Goal: Task Accomplishment & Management: Use online tool/utility

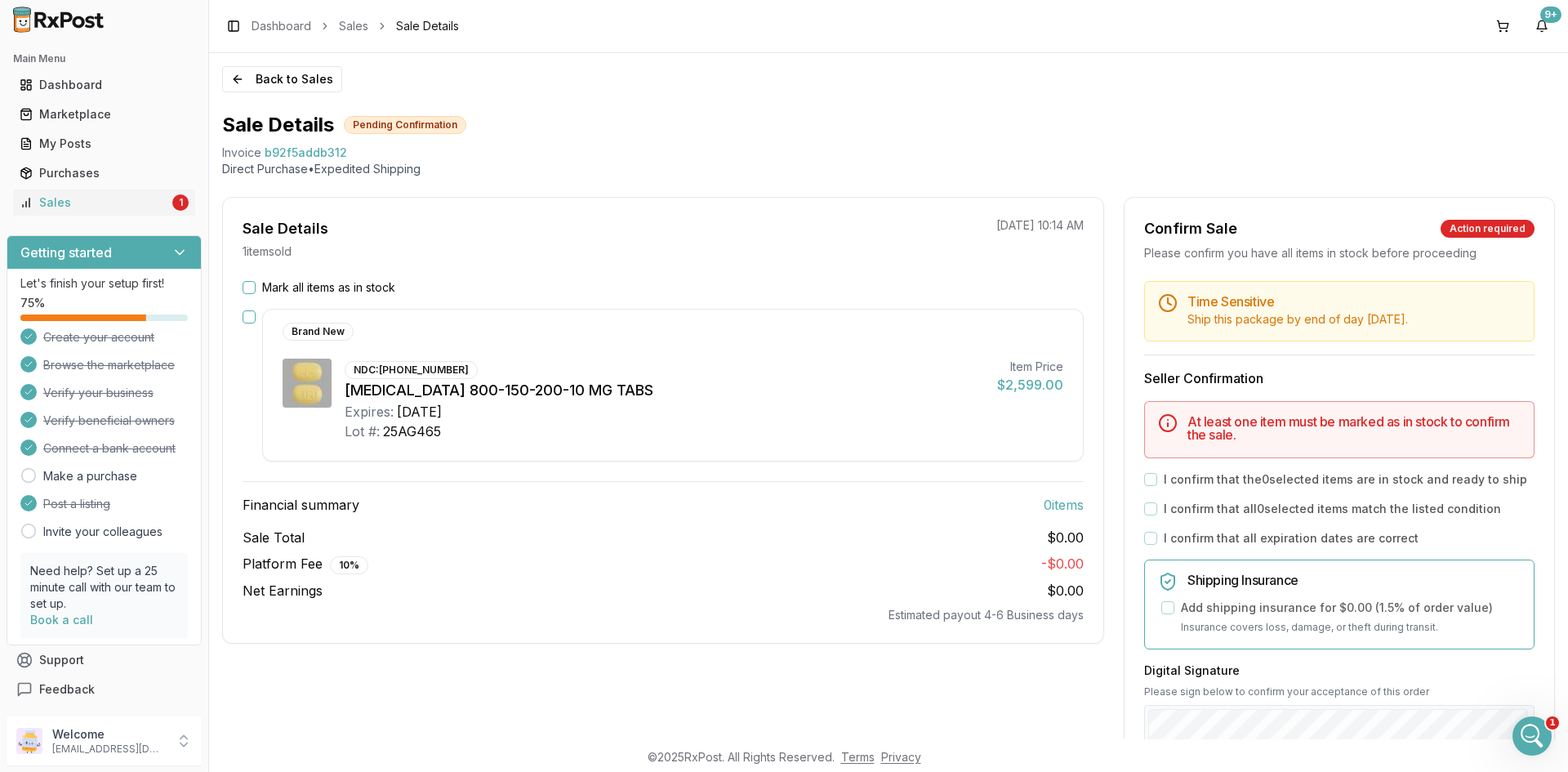
scroll to position [82, 0]
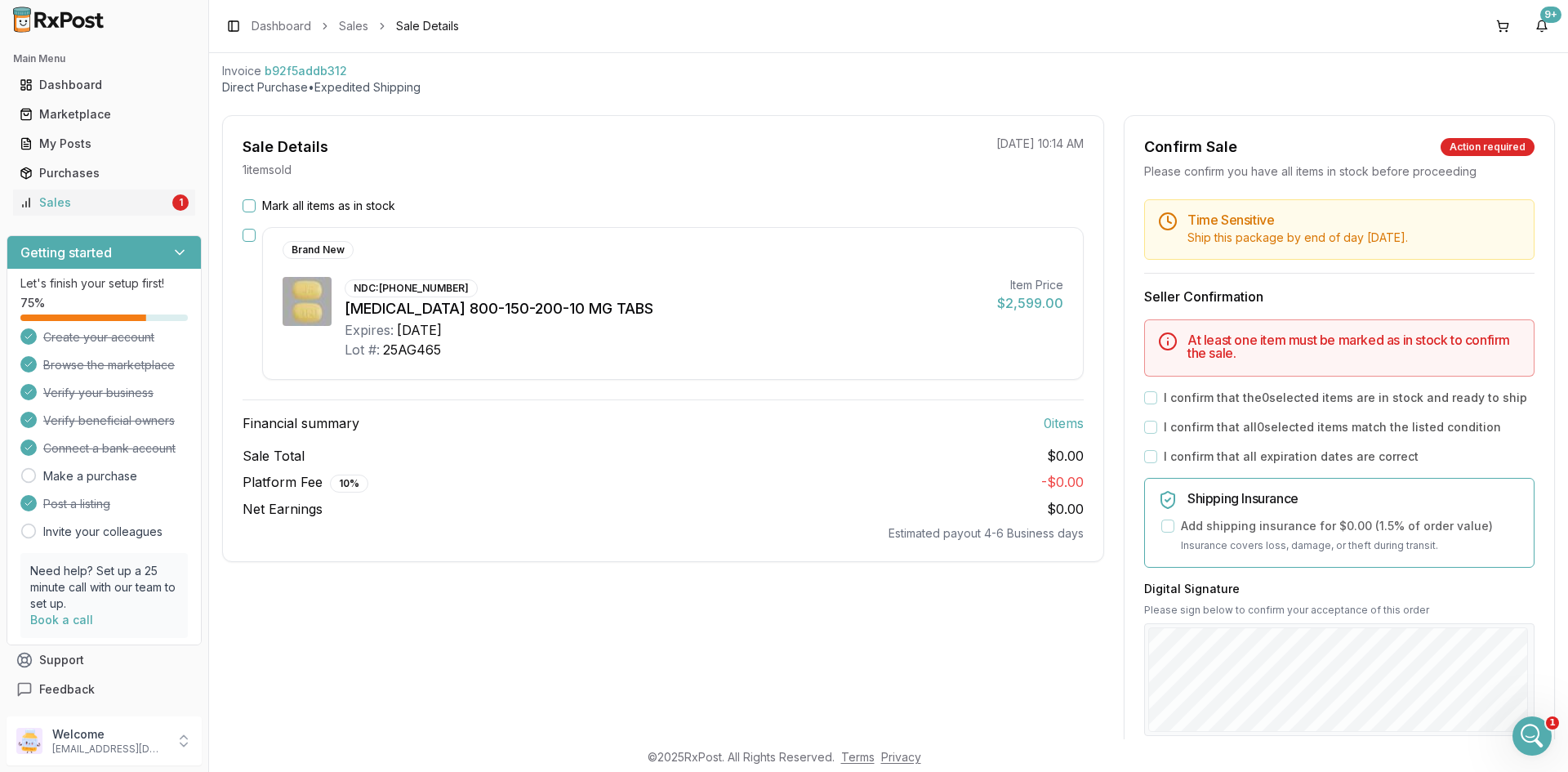
click at [1526, 740] on icon "Open Intercom Messenger" at bounding box center [1532, 736] width 27 height 27
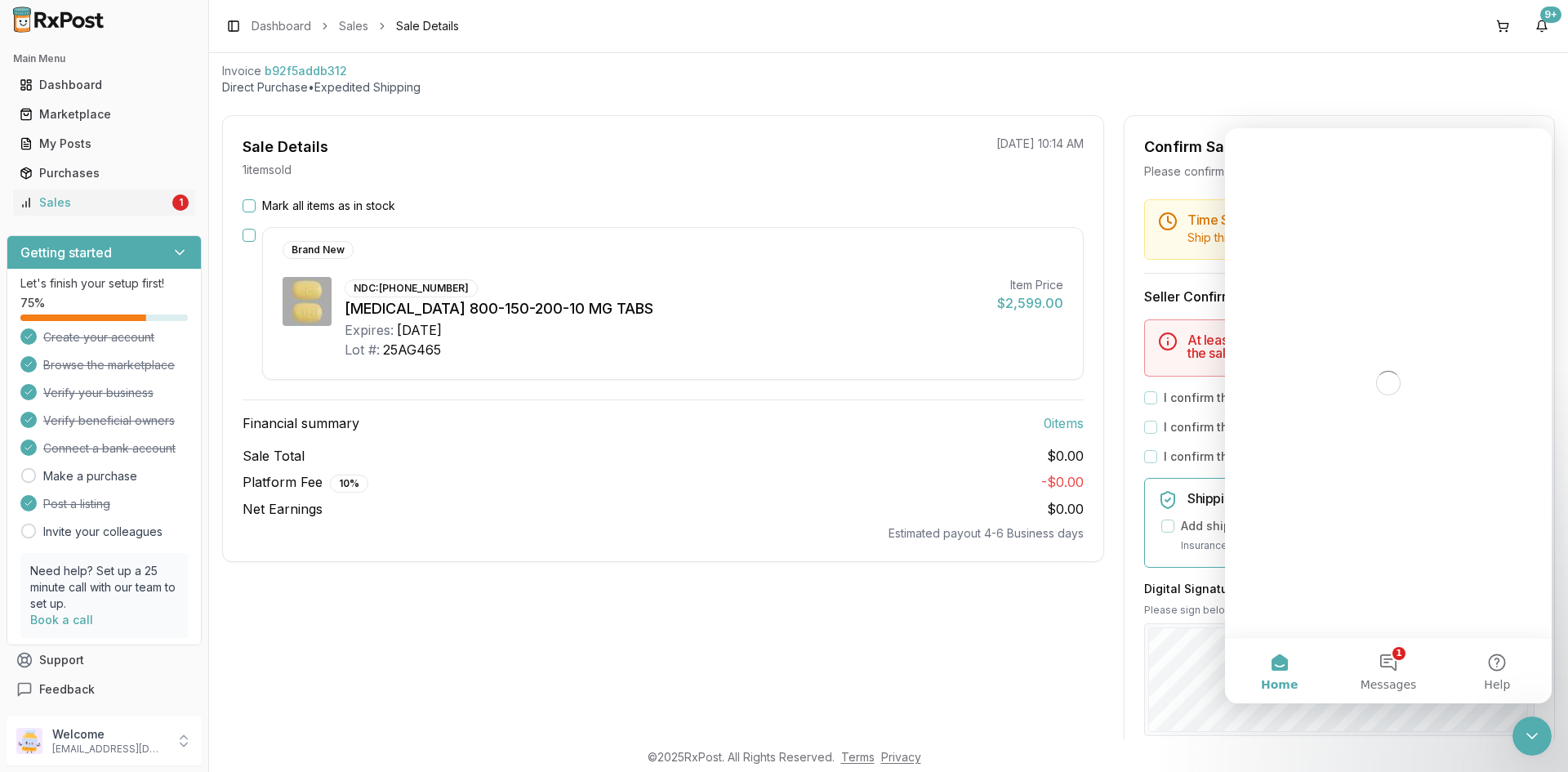
scroll to position [0, 0]
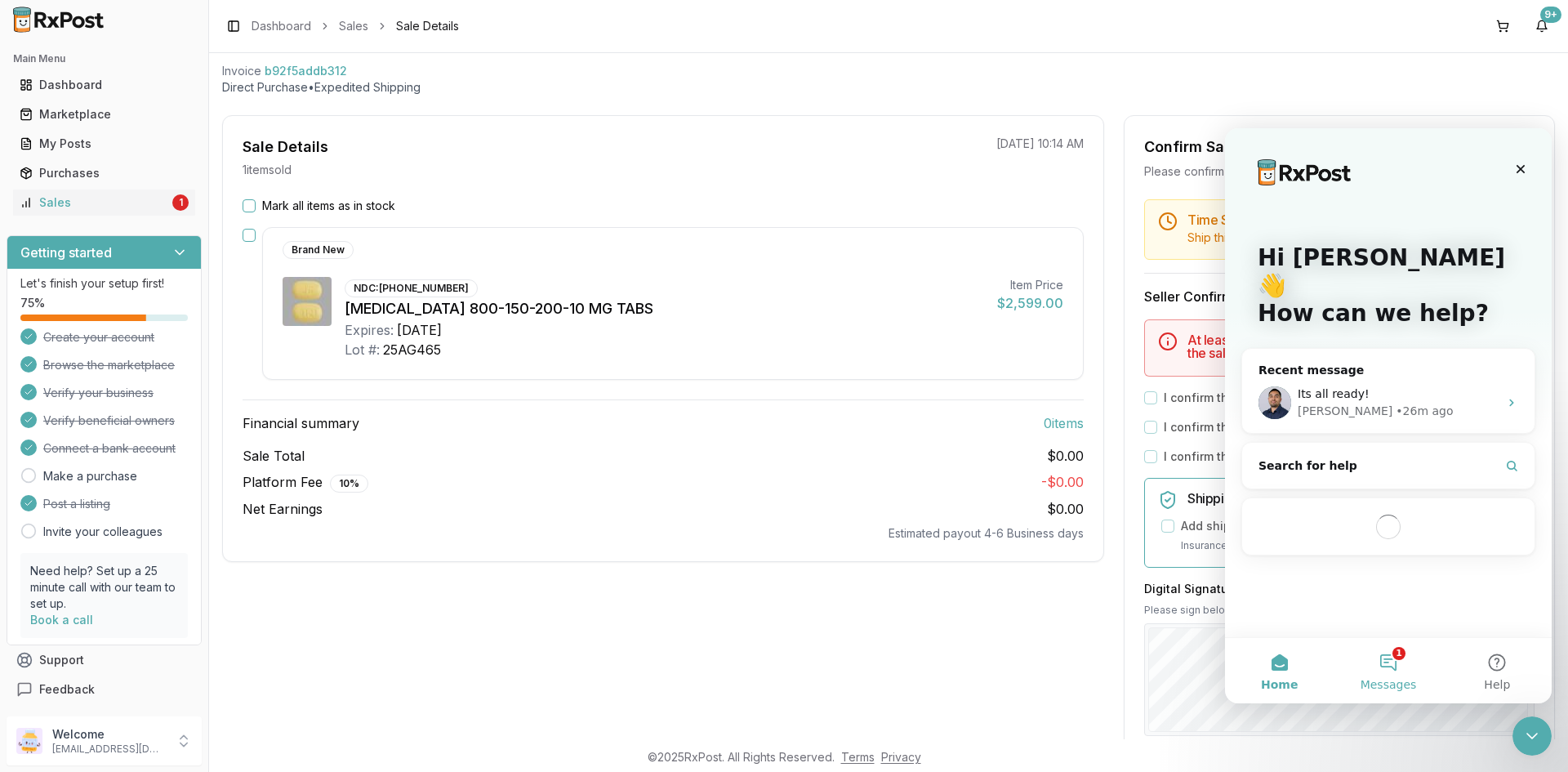
click at [1370, 664] on button "1 Messages" at bounding box center [1388, 671] width 108 height 65
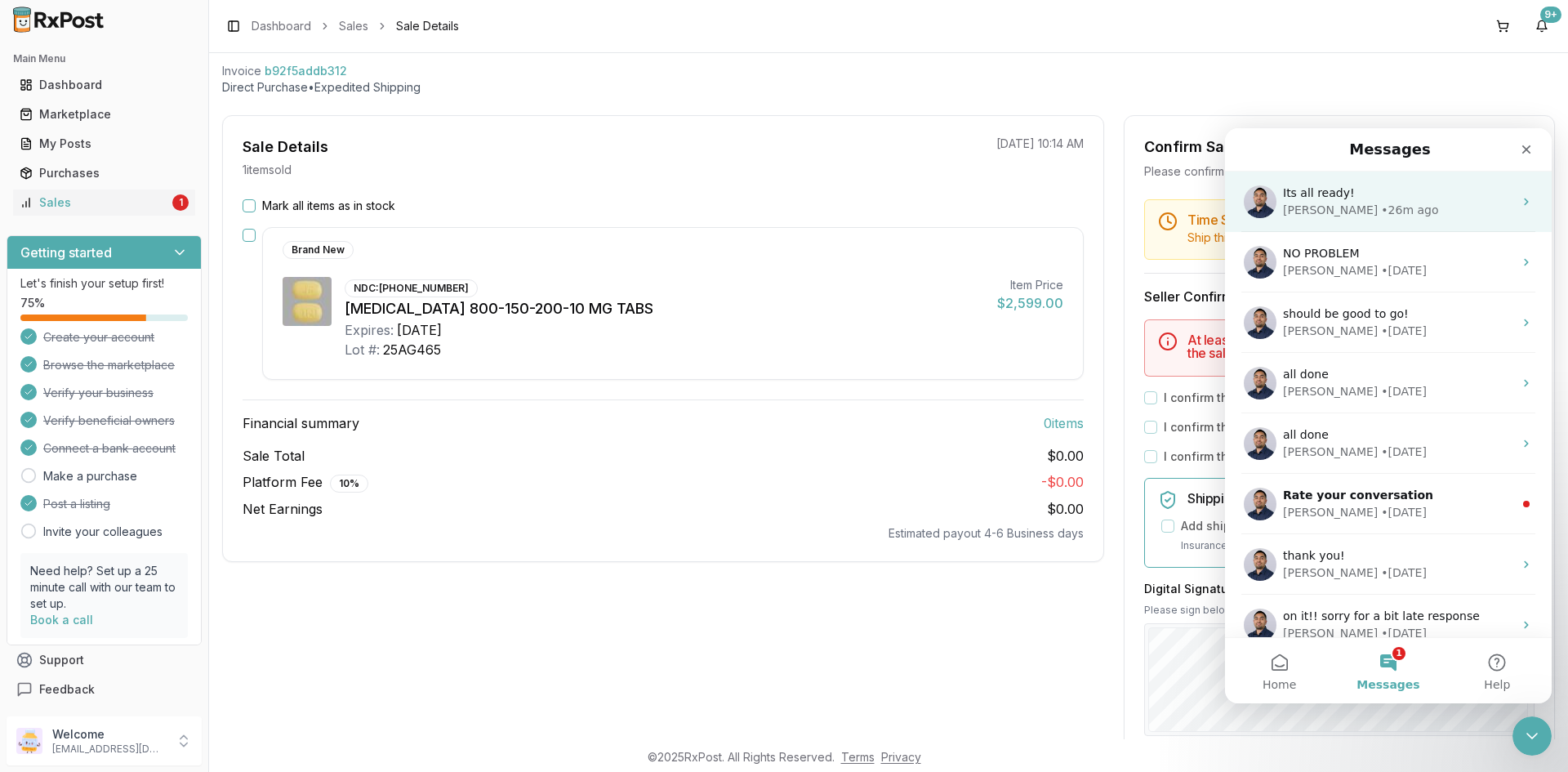
click at [1467, 194] on div "Its all ready!" at bounding box center [1398, 192] width 230 height 17
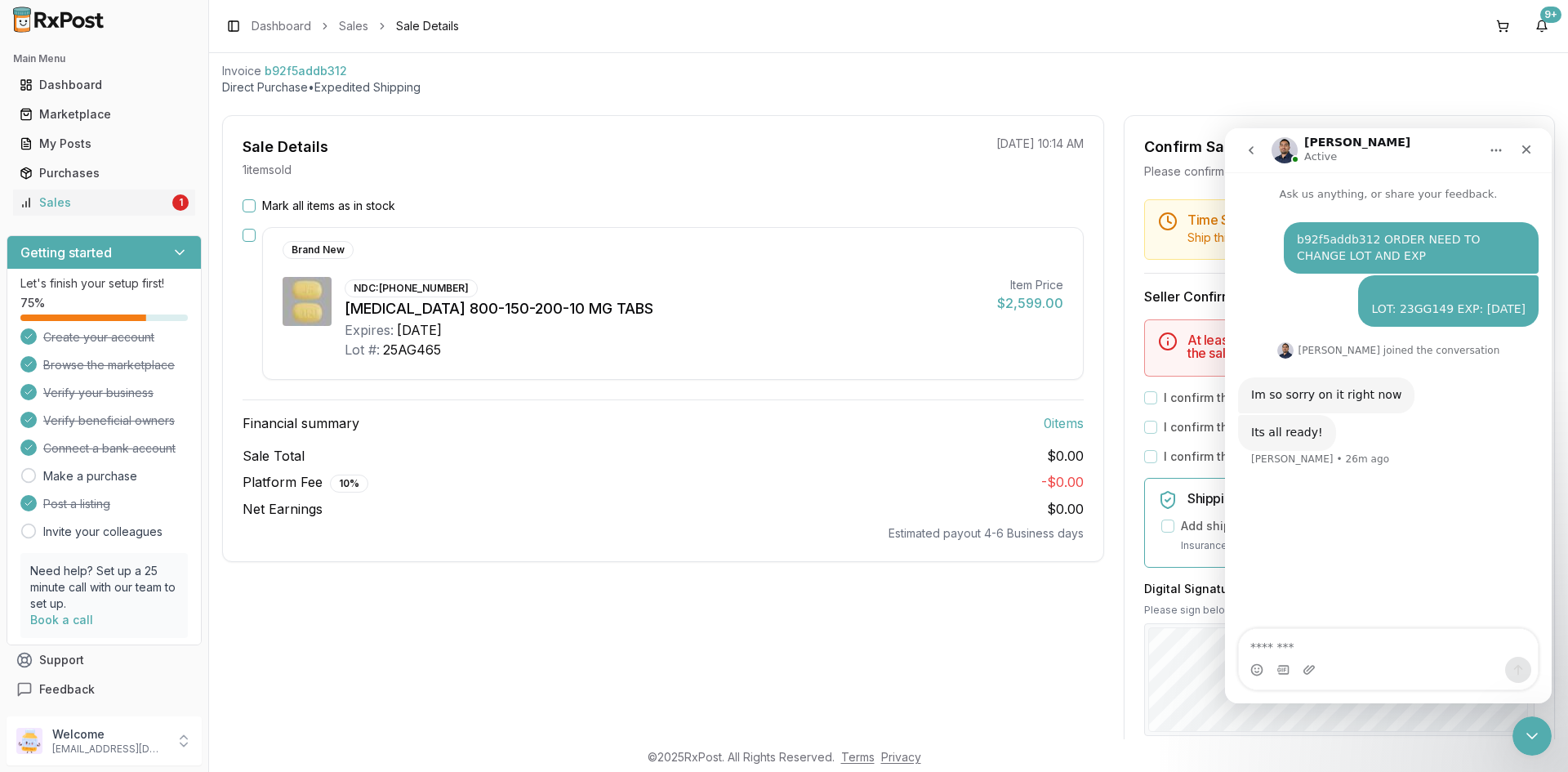
click at [245, 204] on button "Mark all items as in stock" at bounding box center [248, 205] width 13 height 13
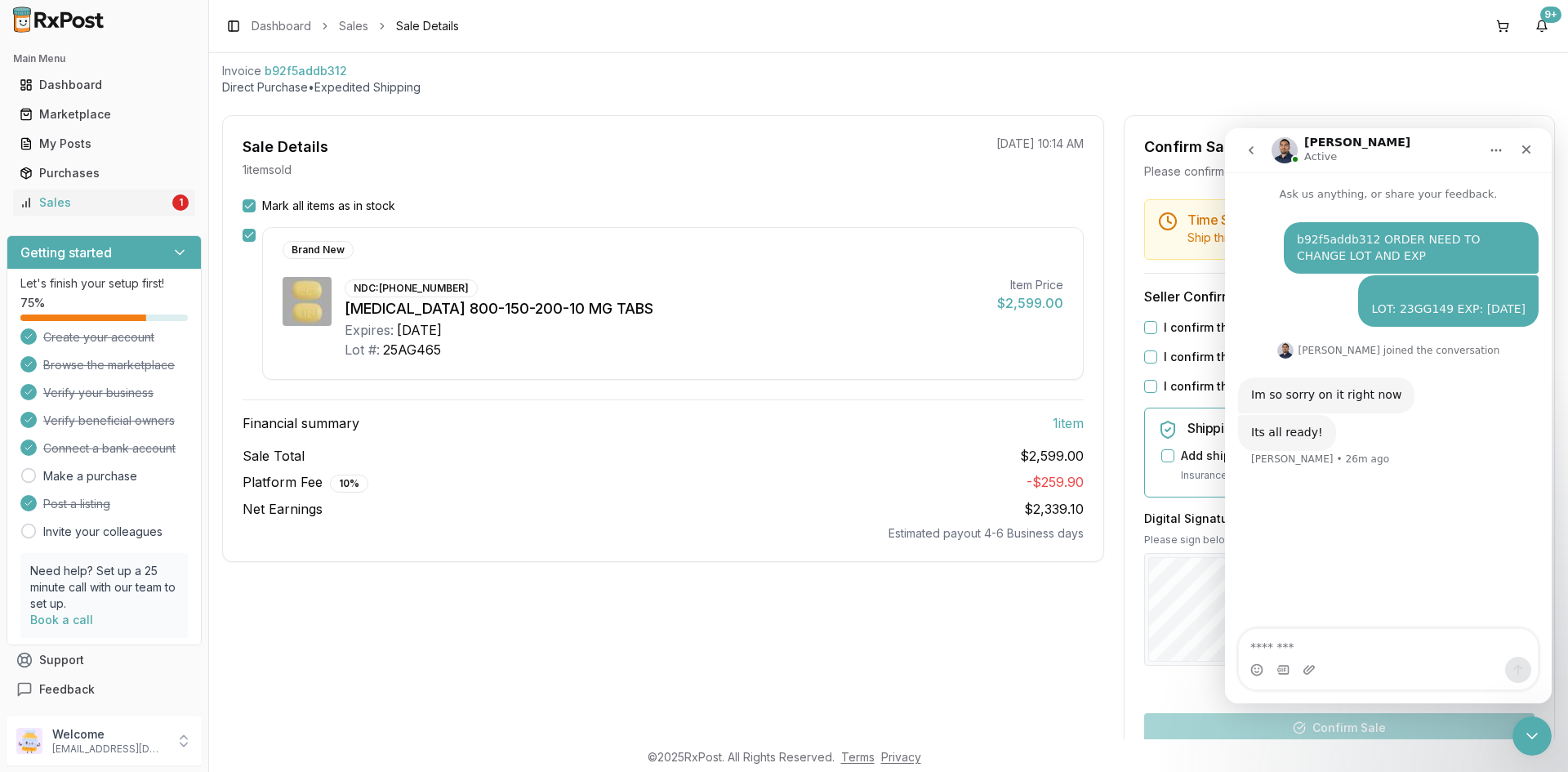
click at [1144, 326] on button "I confirm that the 1 selected items are in stock and ready to ship" at bounding box center [1150, 327] width 13 height 13
click at [1147, 359] on button "I confirm that all 1 selected items match the listed condition" at bounding box center [1150, 356] width 13 height 13
click at [1531, 733] on icon "Close Intercom Messenger" at bounding box center [1532, 736] width 20 height 20
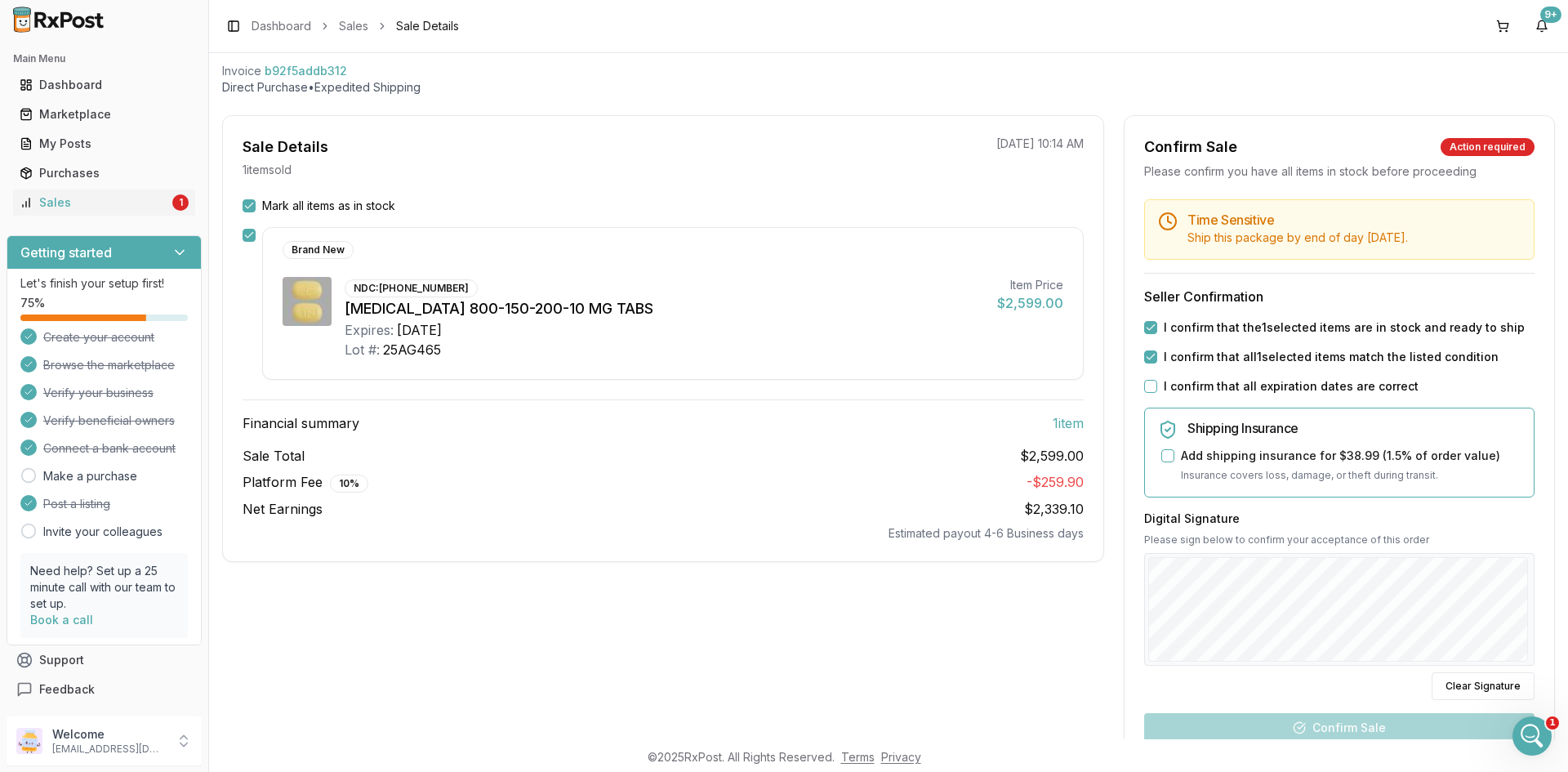
click at [1150, 384] on button "I confirm that all expiration dates are correct" at bounding box center [1150, 386] width 13 height 13
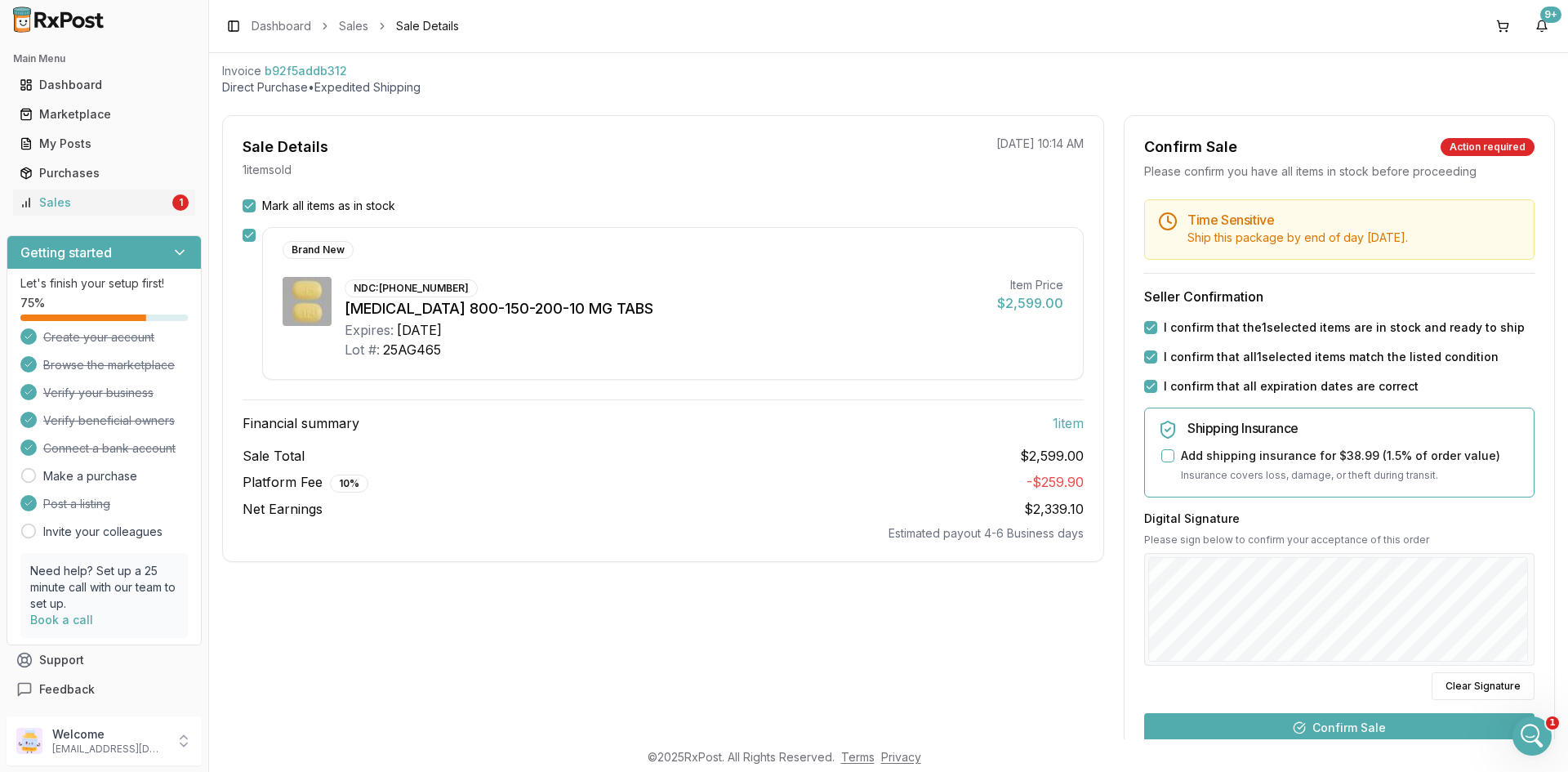
click at [1406, 733] on button "Confirm Sale" at bounding box center [1339, 728] width 390 height 30
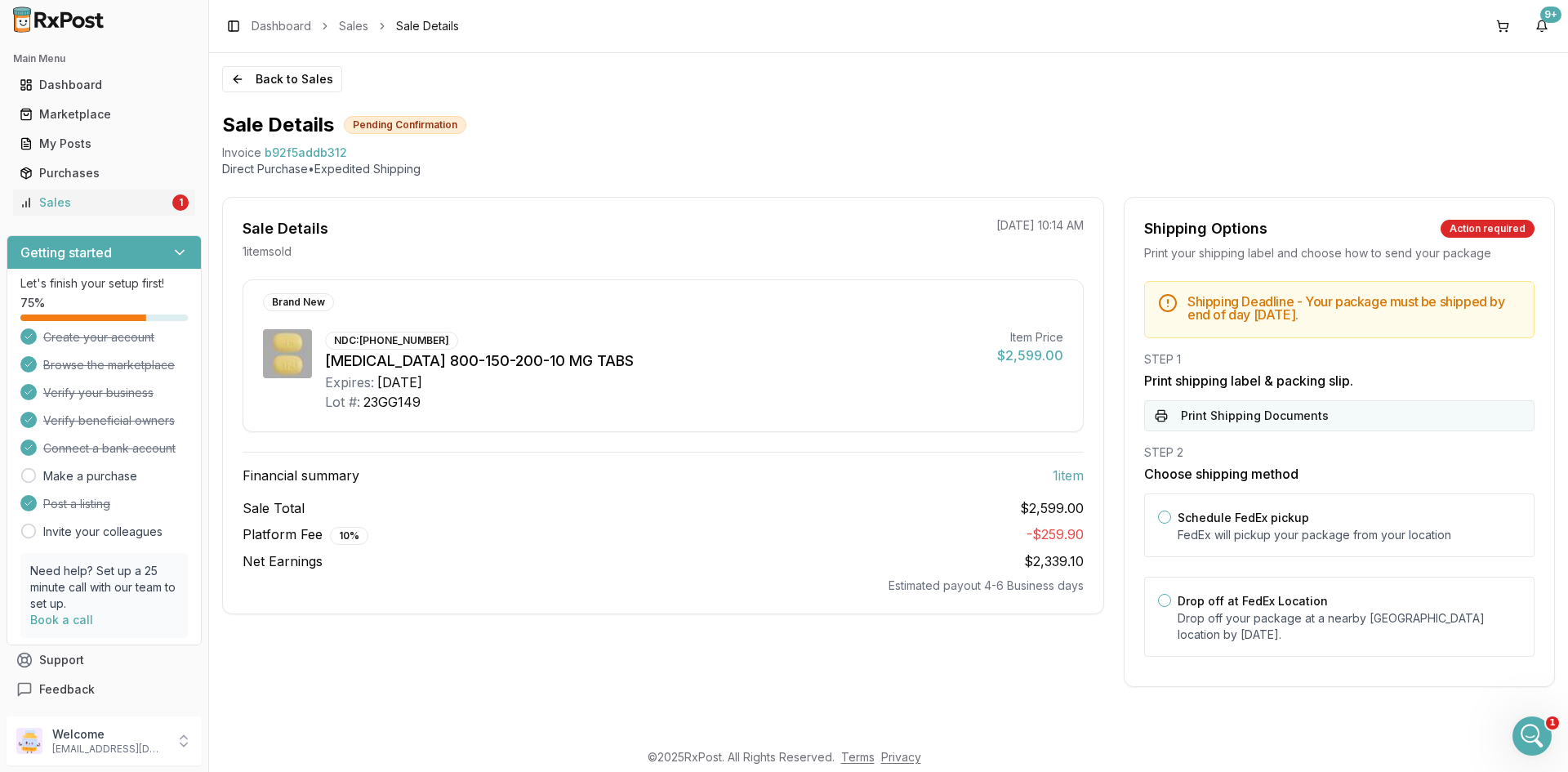
click at [1214, 405] on button "Print Shipping Documents" at bounding box center [1339, 416] width 390 height 32
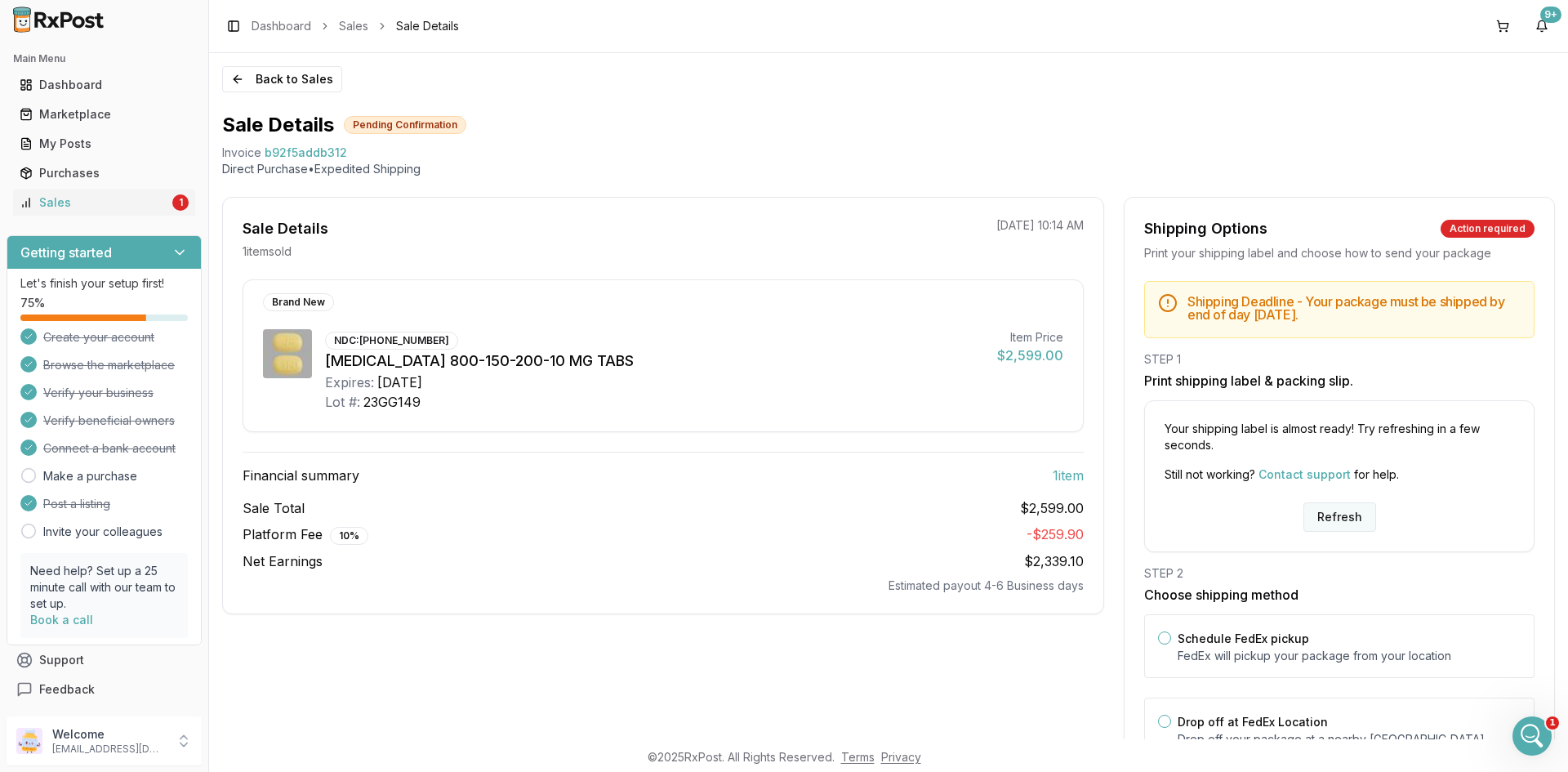
click at [1343, 510] on button "Refresh" at bounding box center [1340, 517] width 73 height 30
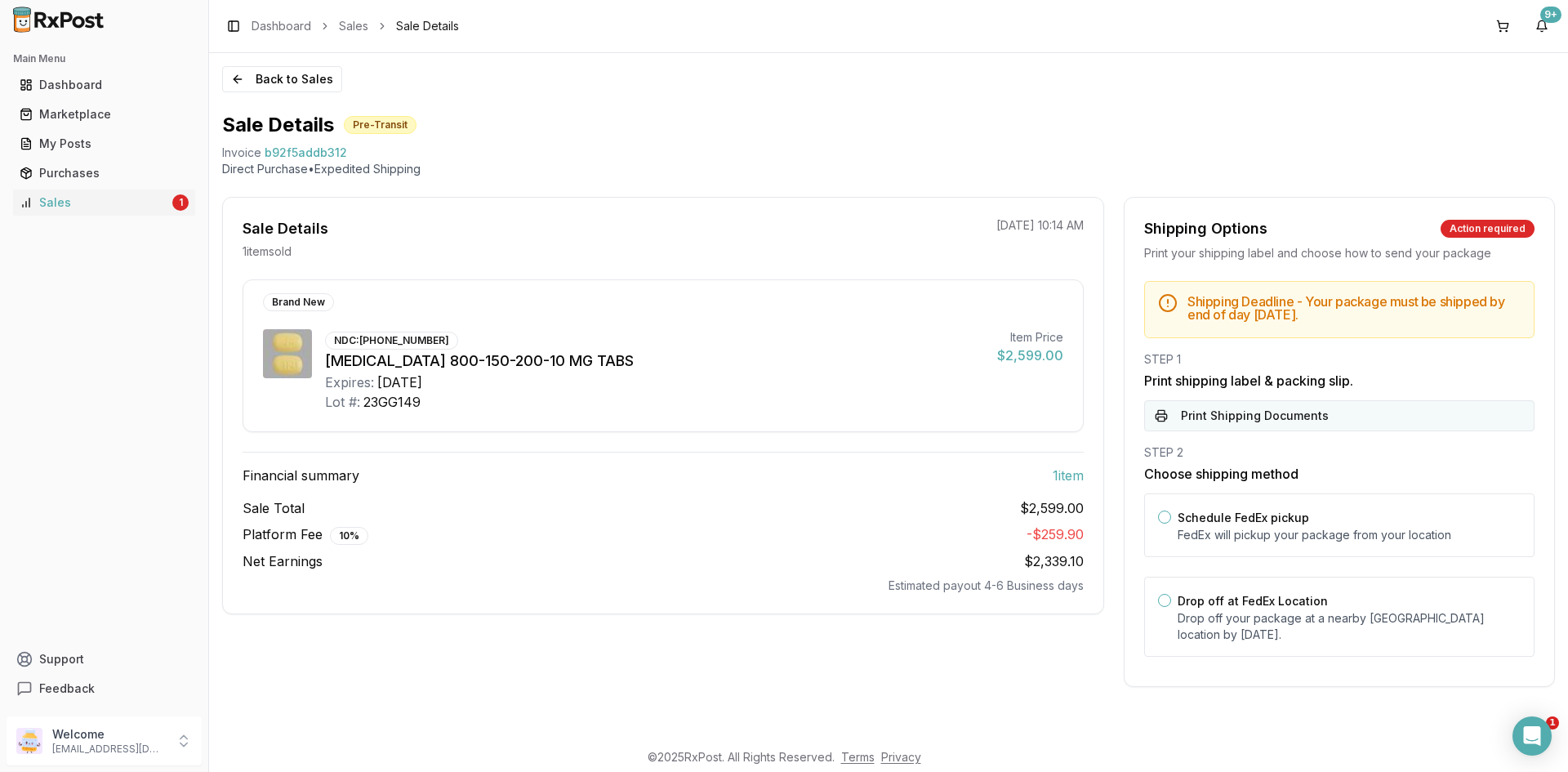
click at [1223, 411] on button "Print Shipping Documents" at bounding box center [1339, 416] width 390 height 32
